Goal: Find specific page/section: Find specific page/section

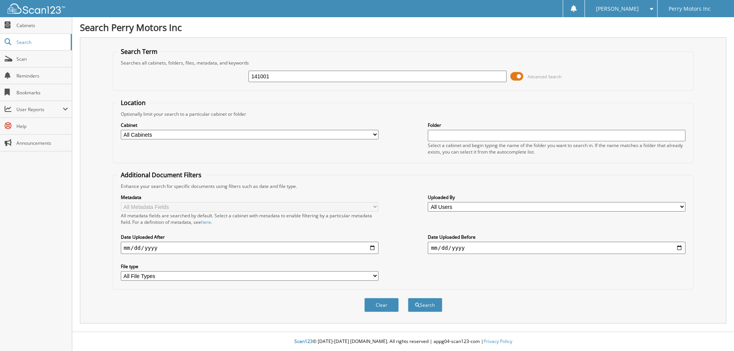
type input "141001"
click at [408, 298] on button "Search" at bounding box center [425, 305] width 34 height 14
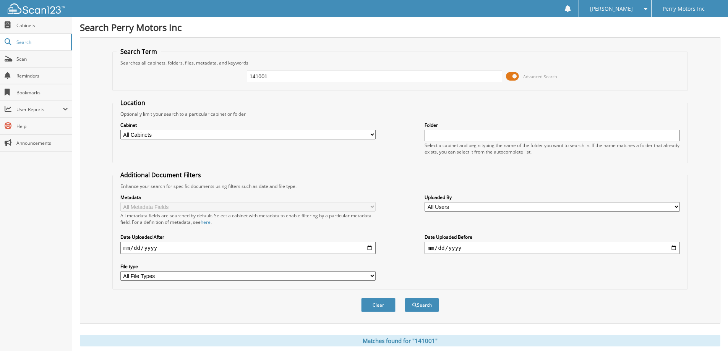
scroll to position [119, 0]
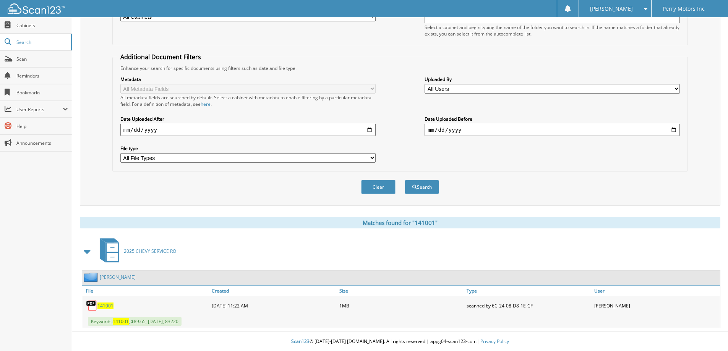
click at [107, 306] on span "141001" at bounding box center [106, 306] width 16 height 7
